Goal: Use online tool/utility: Utilize a website feature to perform a specific function

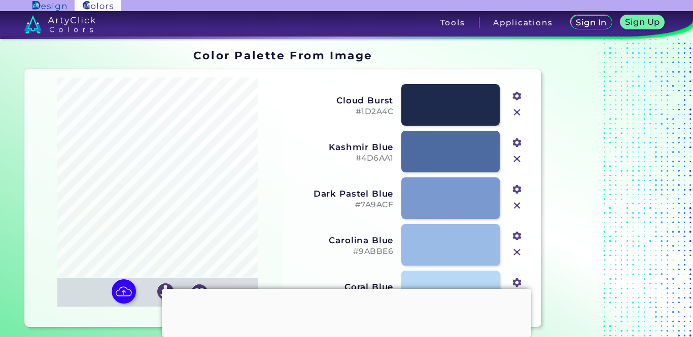
scroll to position [50, 0]
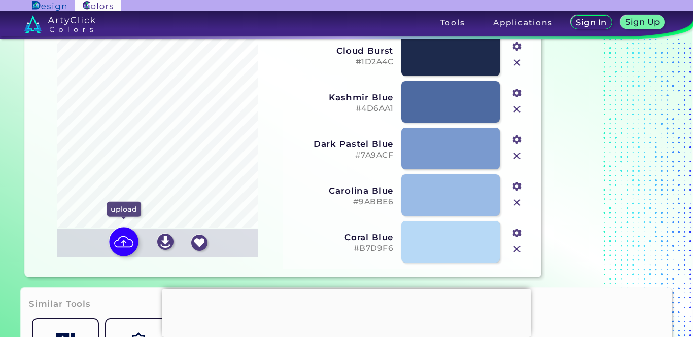
click at [130, 240] on img at bounding box center [123, 242] width 29 height 29
click at [0, 0] on input "file" at bounding box center [0, 0] width 0 height 0
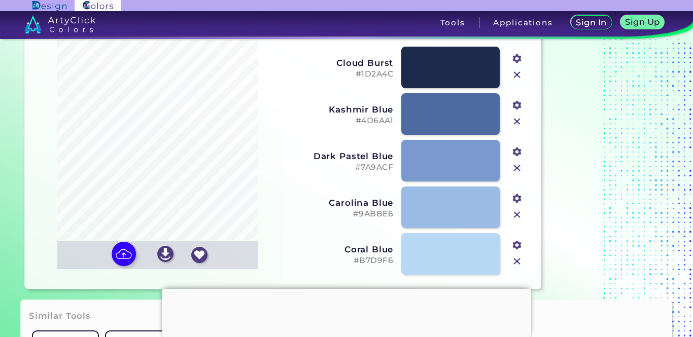
scroll to position [39, 0]
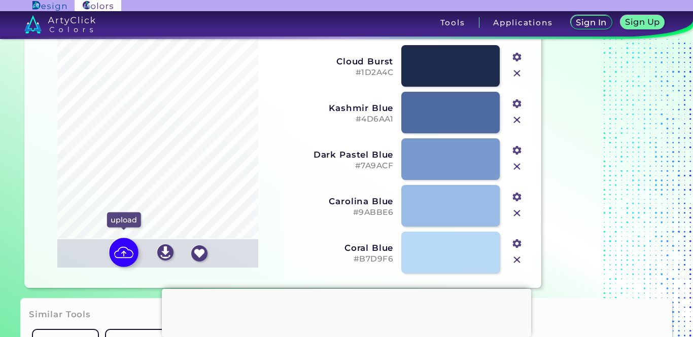
click at [129, 252] on img at bounding box center [123, 252] width 29 height 29
click at [0, 0] on input "file" at bounding box center [0, 0] width 0 height 0
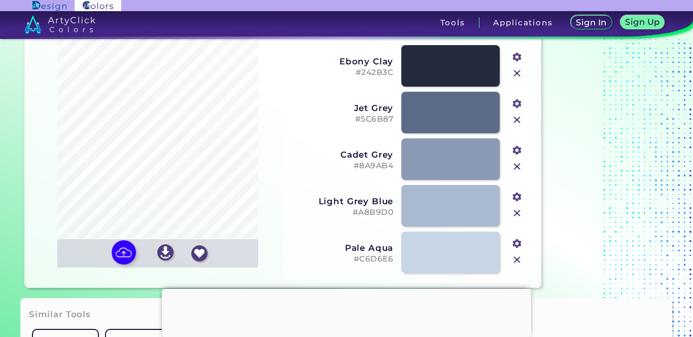
type input "#242b3c"
type input "#5c6b87"
type input "#8a9ab4"
type input "#a8b9d0"
type input "#c6d6e6"
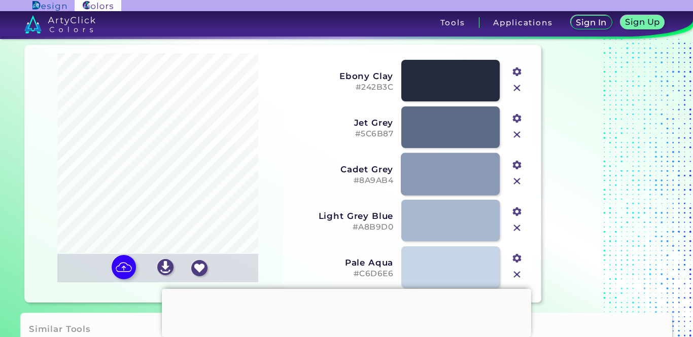
scroll to position [16, 0]
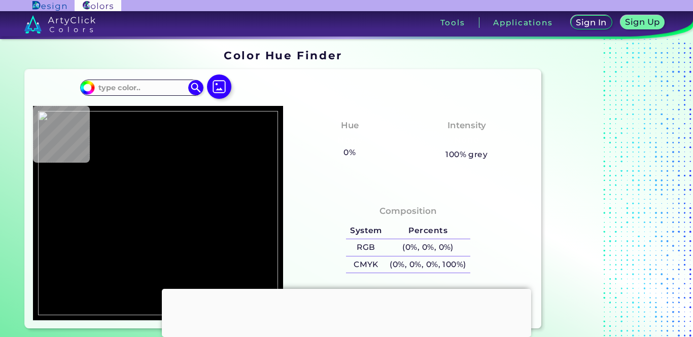
type input "#000000"
type input "#557cbf"
type input "#557CBF"
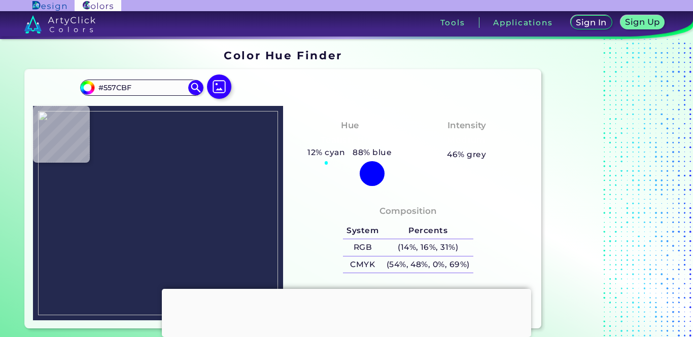
type input "#24294f"
type input "#24294F"
type input "#27305b"
type input "#27305B"
type input "#1b2e4f"
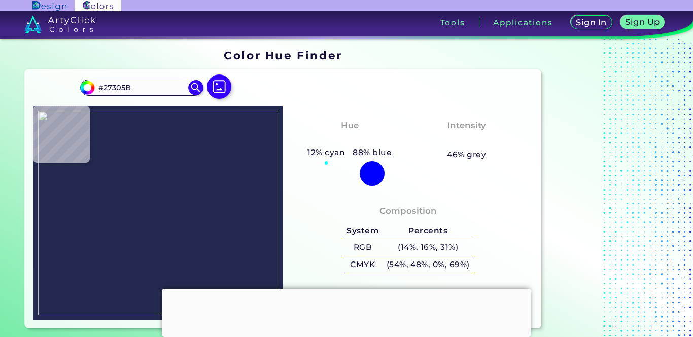
type input "#1B2E4F"
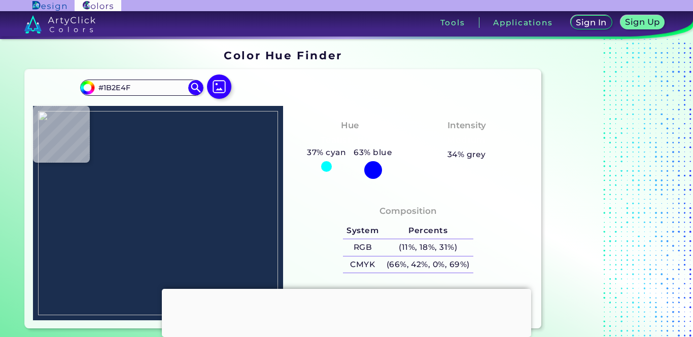
type input "#7fabda"
type input "#7FABDA"
type input "#83afde"
type input "#83AFDE"
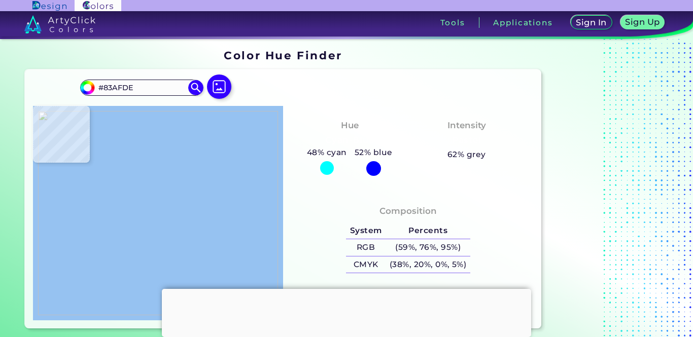
type input "#96c2f1"
type input "#96C2F1"
type input "#90bceb"
type input "#90BCEB"
type input "#456ebc"
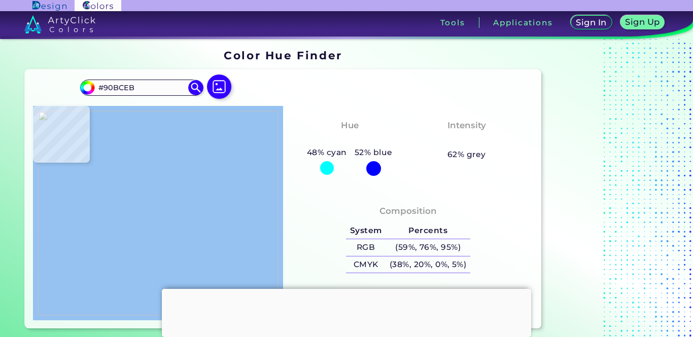
type input "#456EBC"
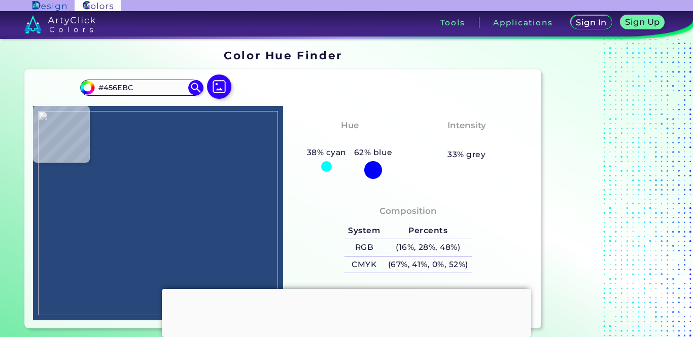
type input "#28487b"
type input "#28487B"
type input "#25346f"
type input "#25346F"
type input "#050310"
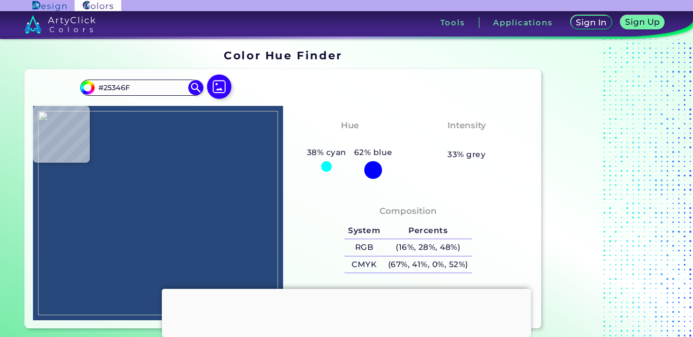
type input "#050310"
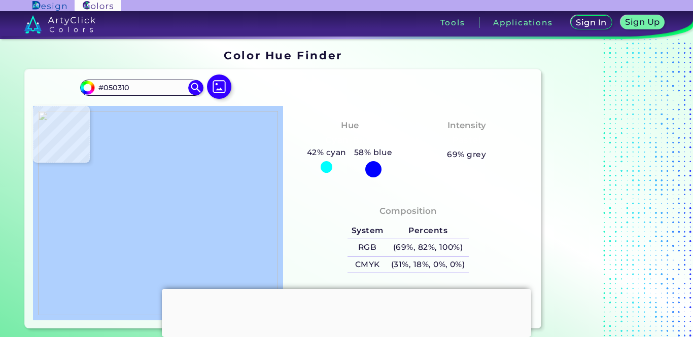
type input "#afd0fe"
type input "#AFD0FE"
type input "#daedfe"
type input "#DAEDFE"
type input "#b7daf6"
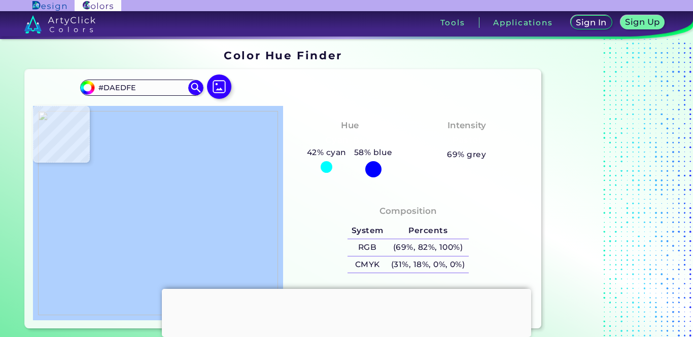
type input "#B7DAF6"
type input "#424971"
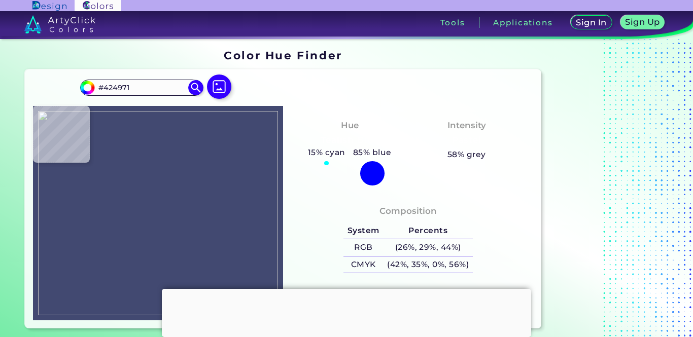
type input "#304d93"
type input "#304D93"
type input "#3667b4"
type input "#3667B4"
type input "#2e3359"
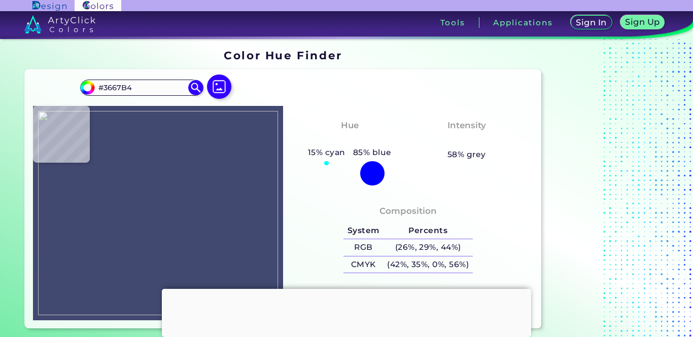
type input "#2E3359"
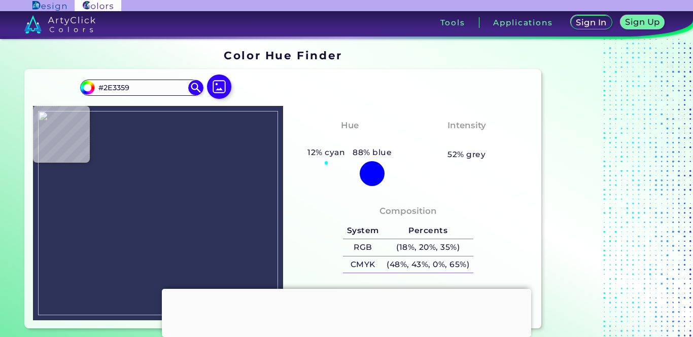
type input "#173a80"
type input "#173A80"
type input "#0e0928"
type input "#0E0928"
type input "#050505"
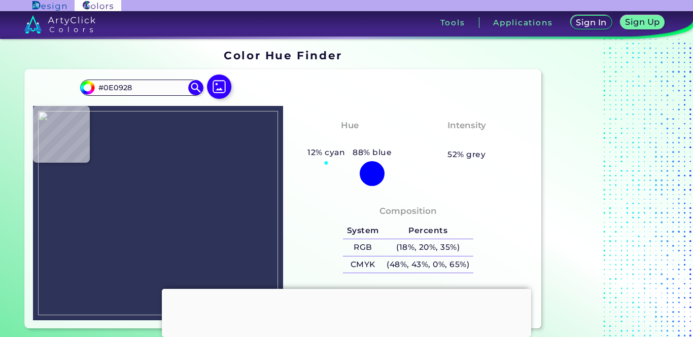
type input "#050505"
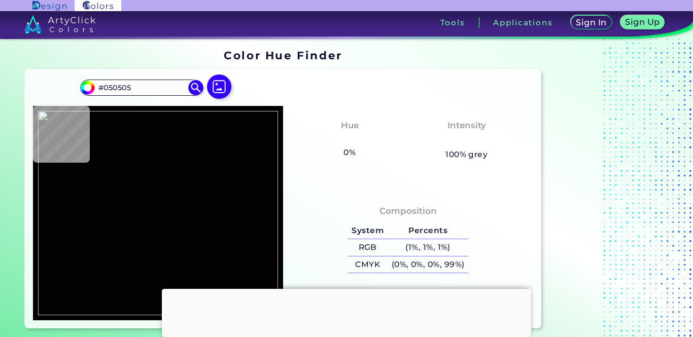
type input "#020202"
type input "#050505"
type input "#05030d"
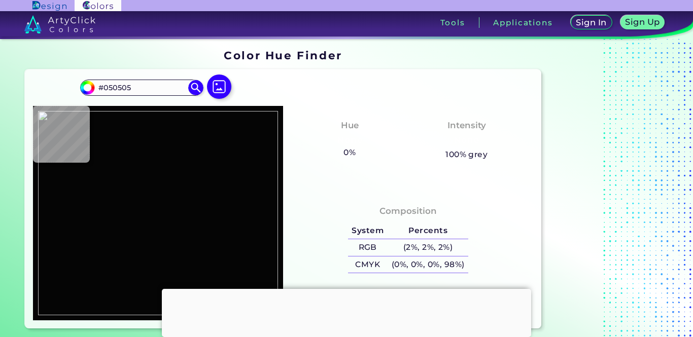
type input "#05030D"
type input "#060524"
type input "#2e4072"
type input "#2E4072"
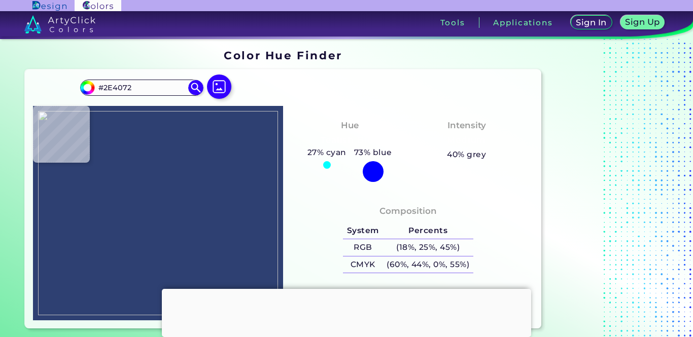
type input "#495a88"
type input "#495A88"
type input "#92beed"
type input "#92BEED"
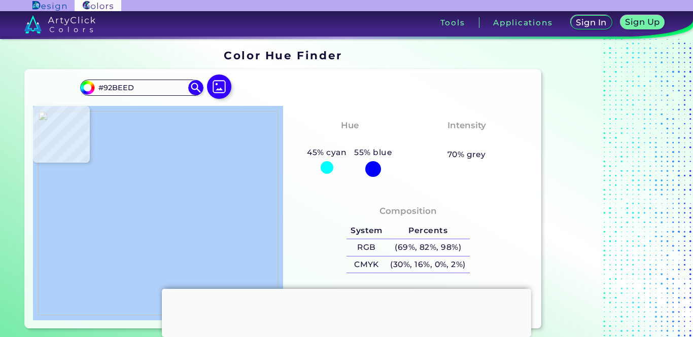
type input "#afd0f9"
type input "#AFD0F9"
type input "#946f75"
type input "#946F75"
type input "#404467"
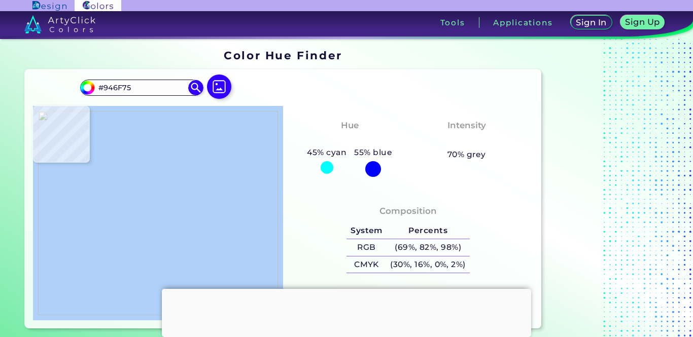
type input "#404467"
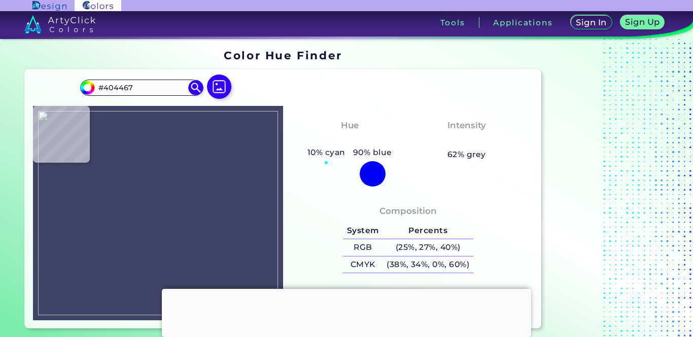
type input "#183b74"
type input "#183B74"
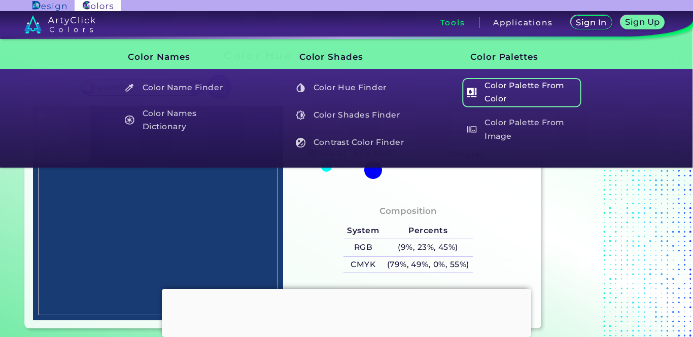
click at [497, 98] on h5 "Color Palette From Color" at bounding box center [521, 92] width 119 height 29
